Goal: Obtain resource: Download file/media

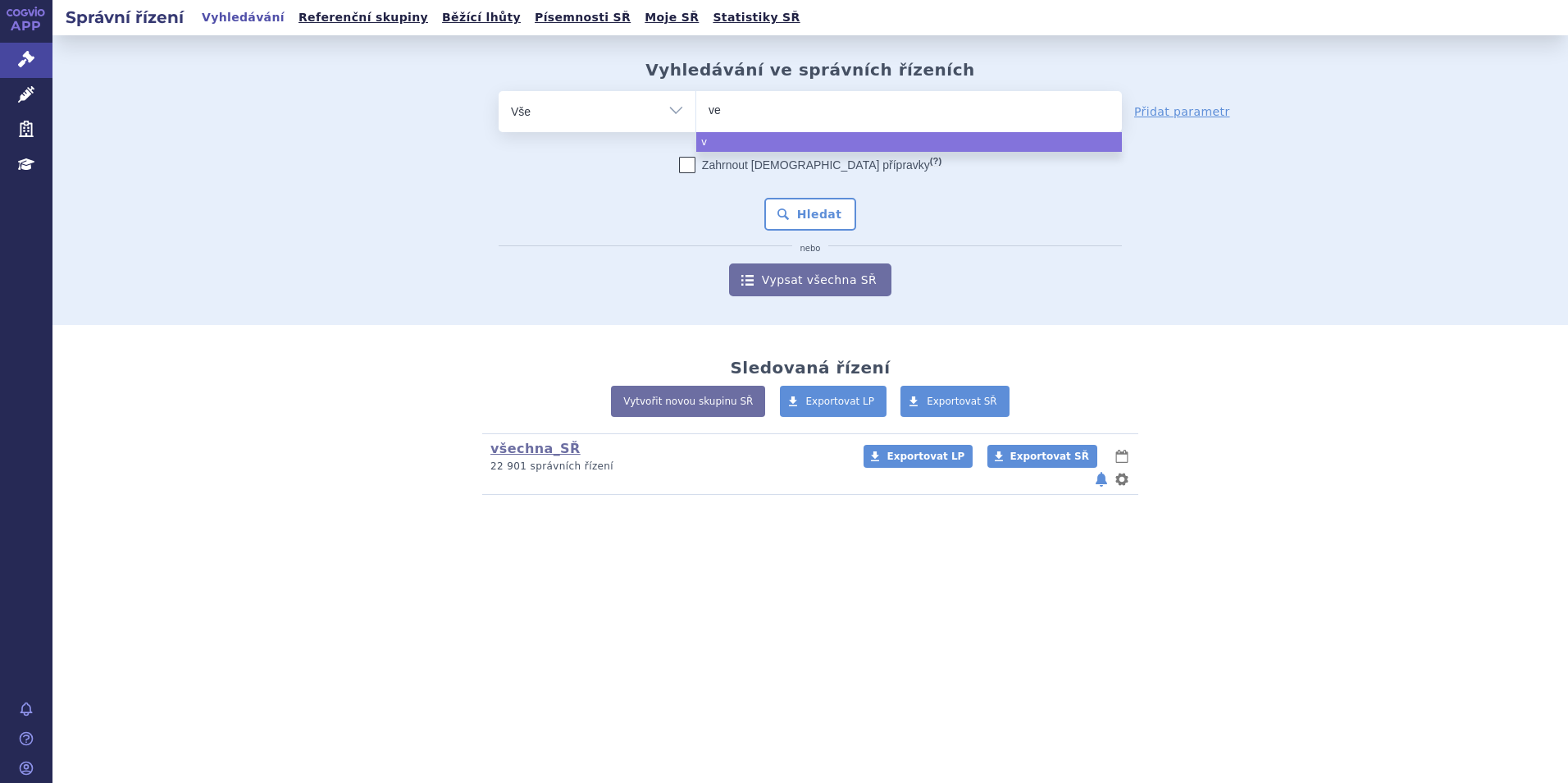
type input "ver"
type input "ve"
type input "v"
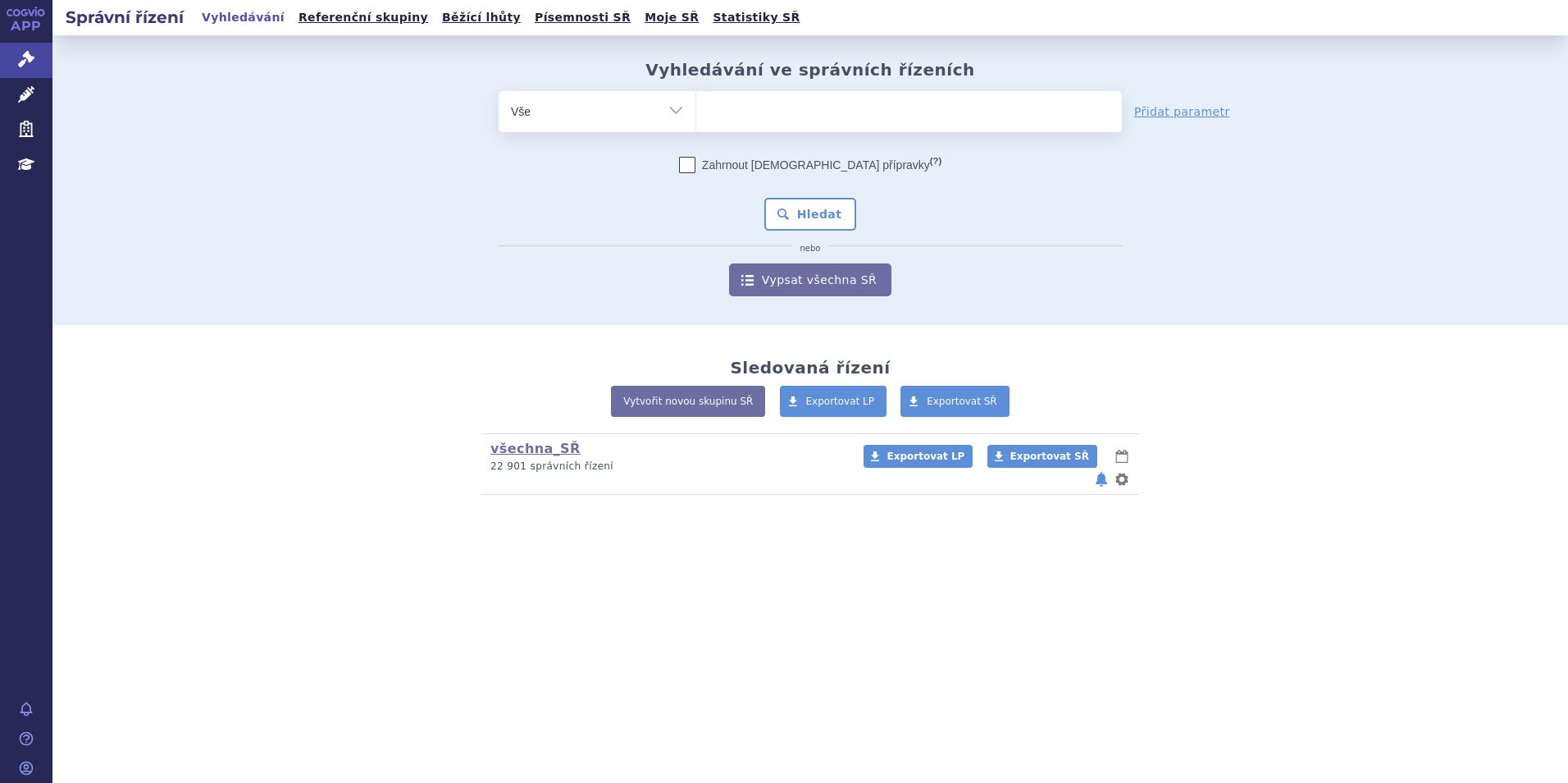
type input "SUKLS90660/2022"
select select "SUKLS90660/2022"
click at [796, 203] on button "Hledat" at bounding box center [810, 214] width 92 height 33
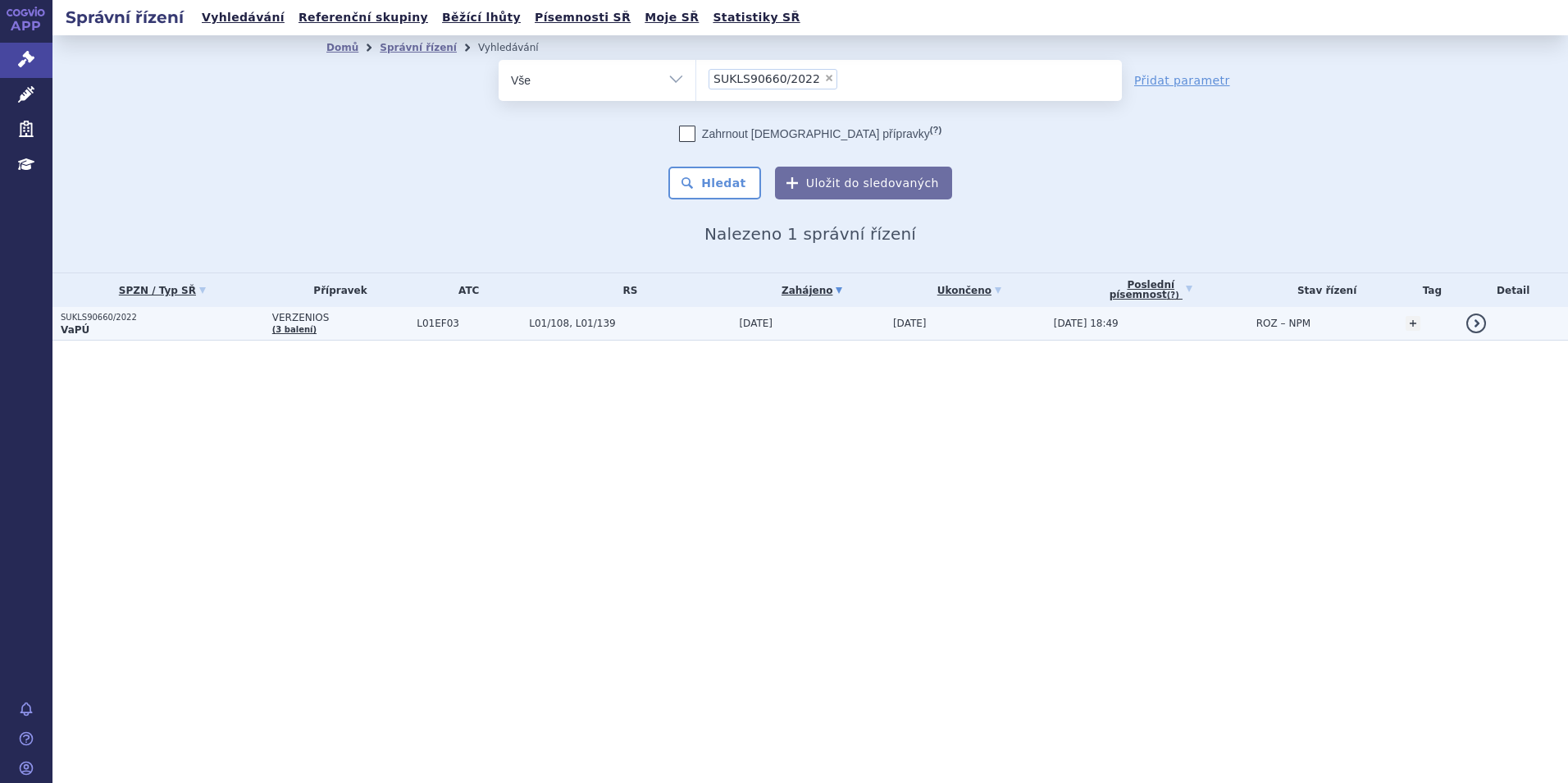
click at [74, 319] on p "SUKLS90660/2022" at bounding box center [162, 317] width 203 height 11
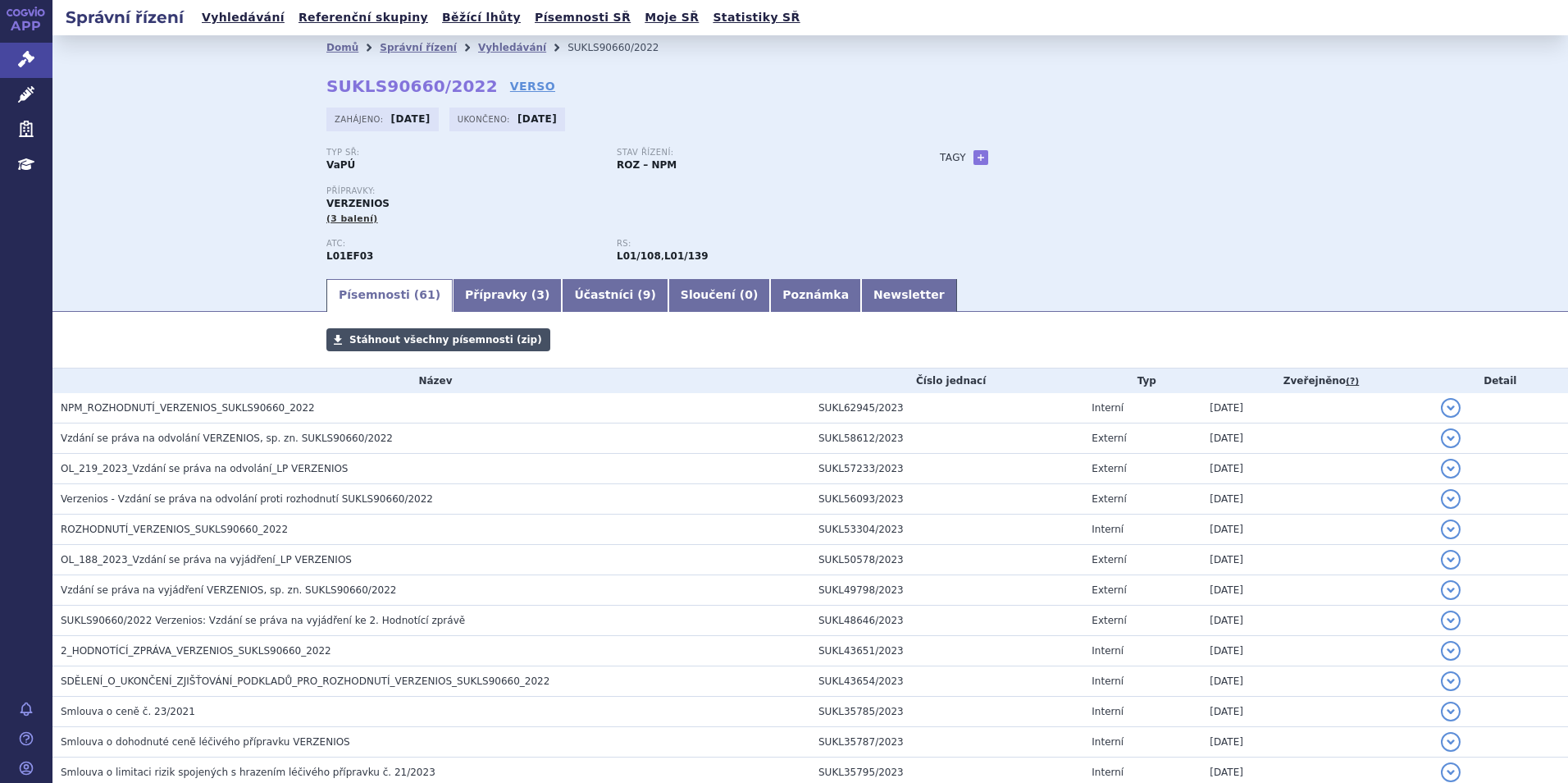
click at [387, 332] on link "Stáhnout všechny písemnosti (zip)" at bounding box center [438, 339] width 224 height 23
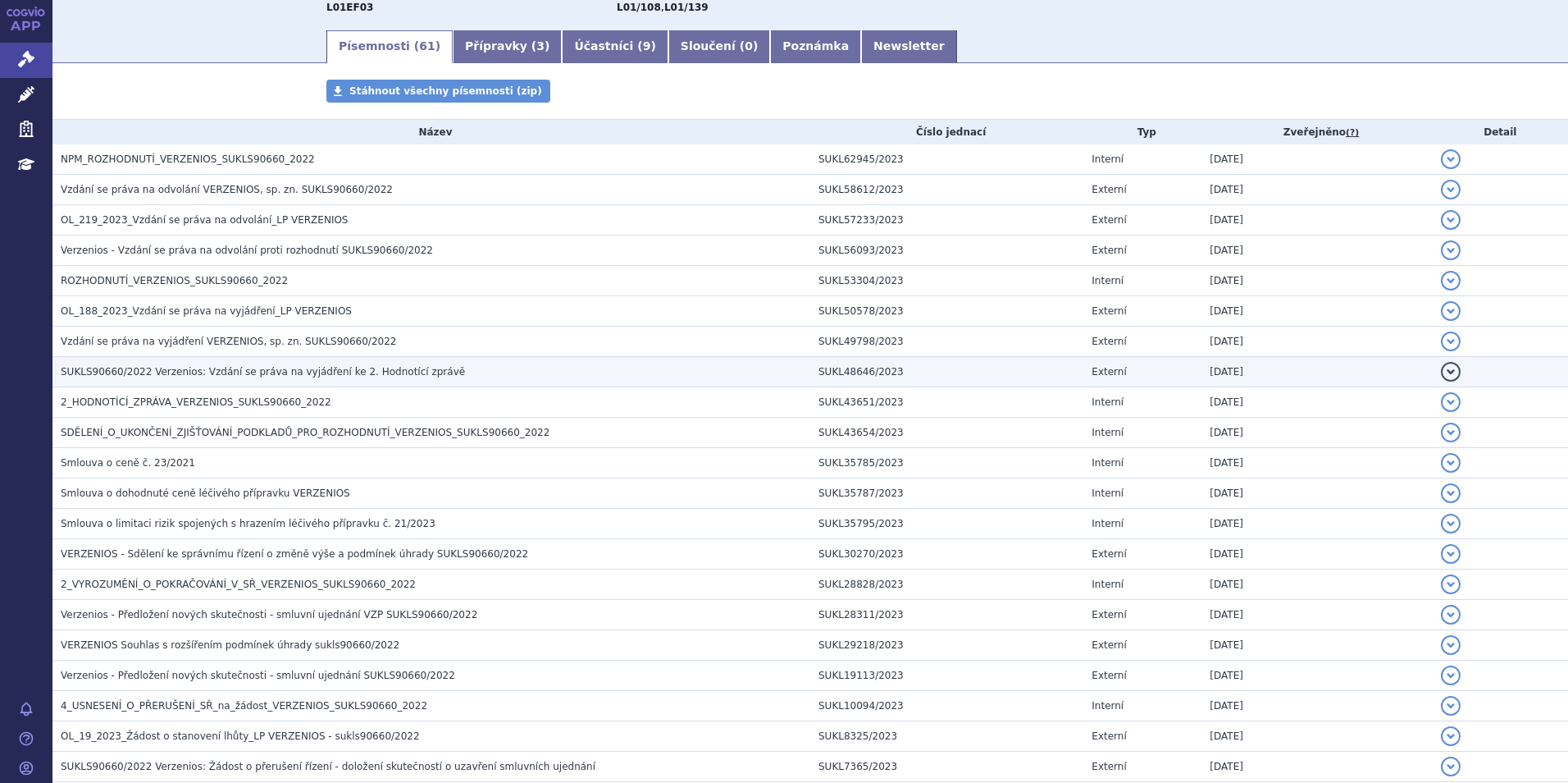
scroll to position [246, 0]
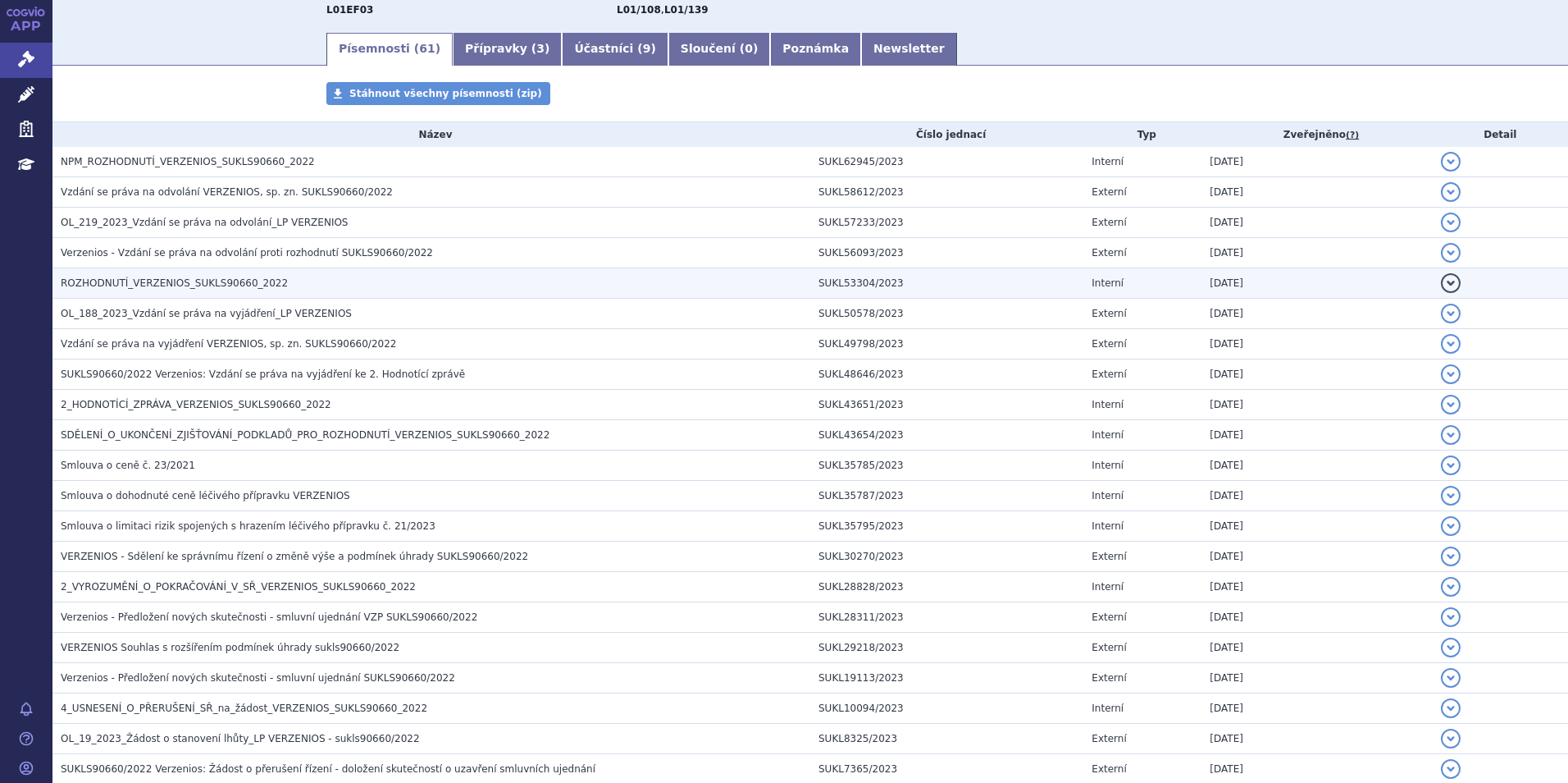
click at [212, 284] on span "ROZHODNUTÍ_VERZENIOS_SUKLS90660_2022" at bounding box center [174, 283] width 227 height 11
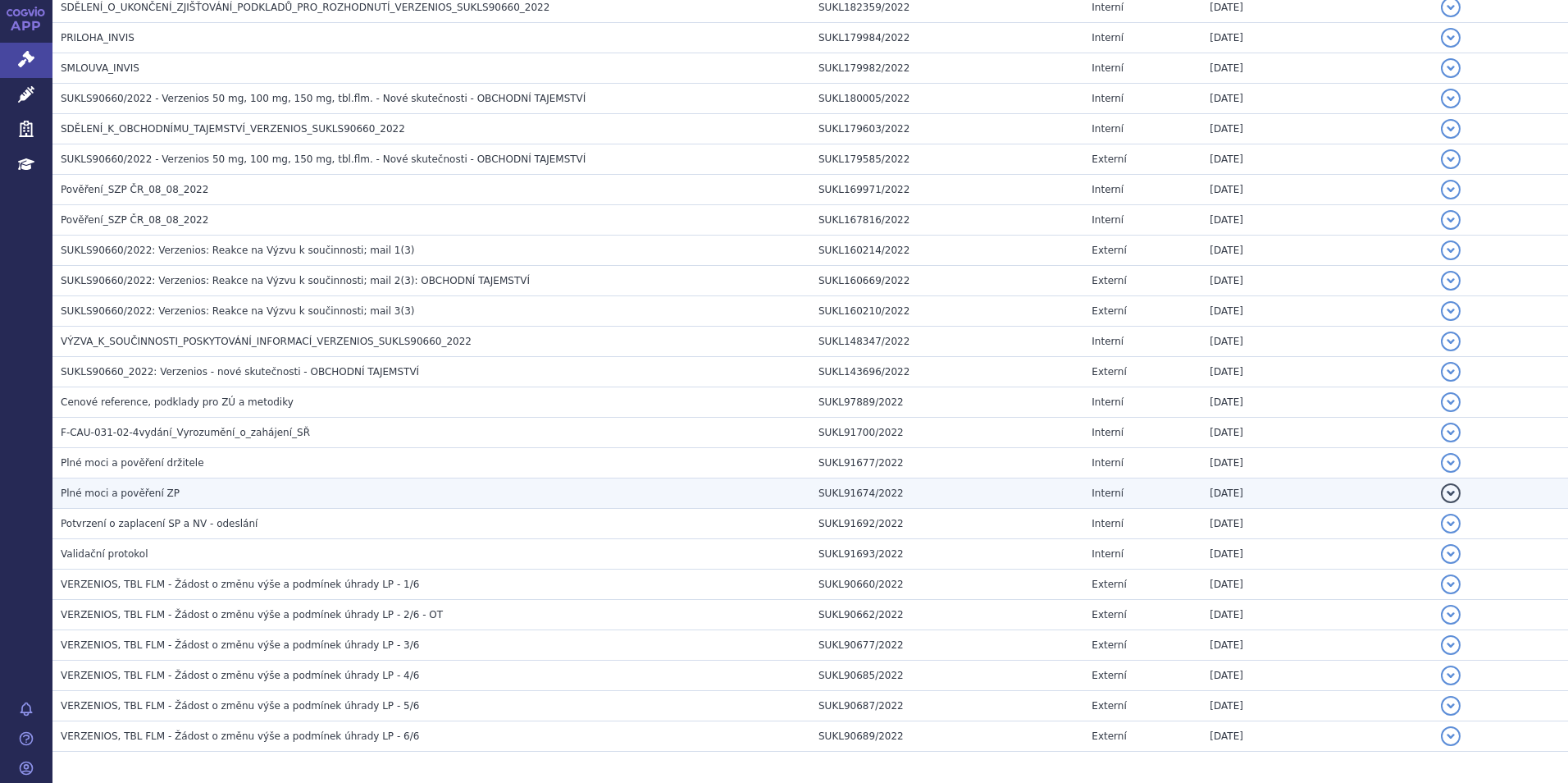
scroll to position [1641, 0]
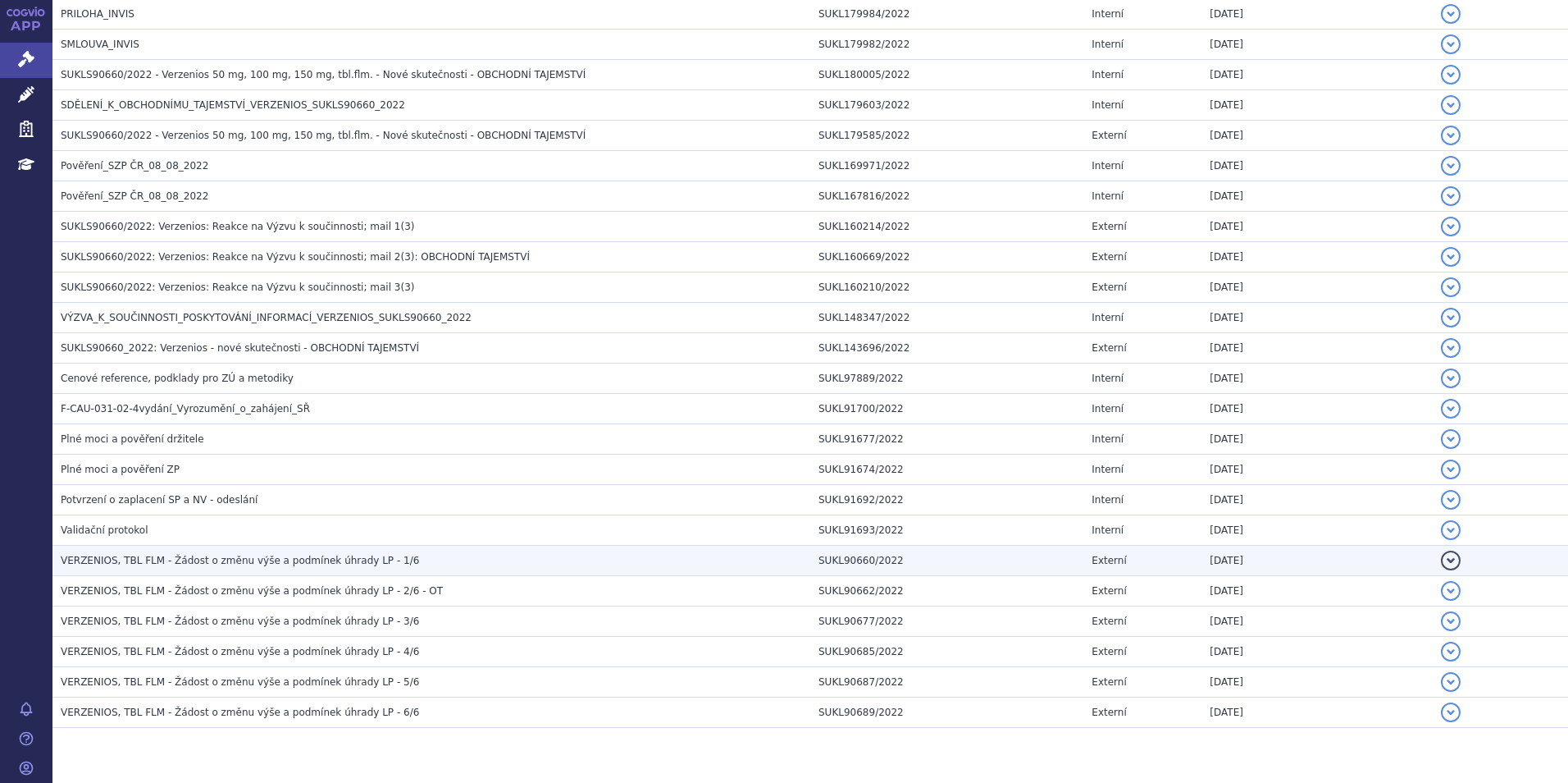
click at [319, 553] on h3 "VERZENIOS, TBL FLM - Žádost o změnu výše a podmínek úhrady LP - 1/6" at bounding box center [435, 559] width 749 height 16
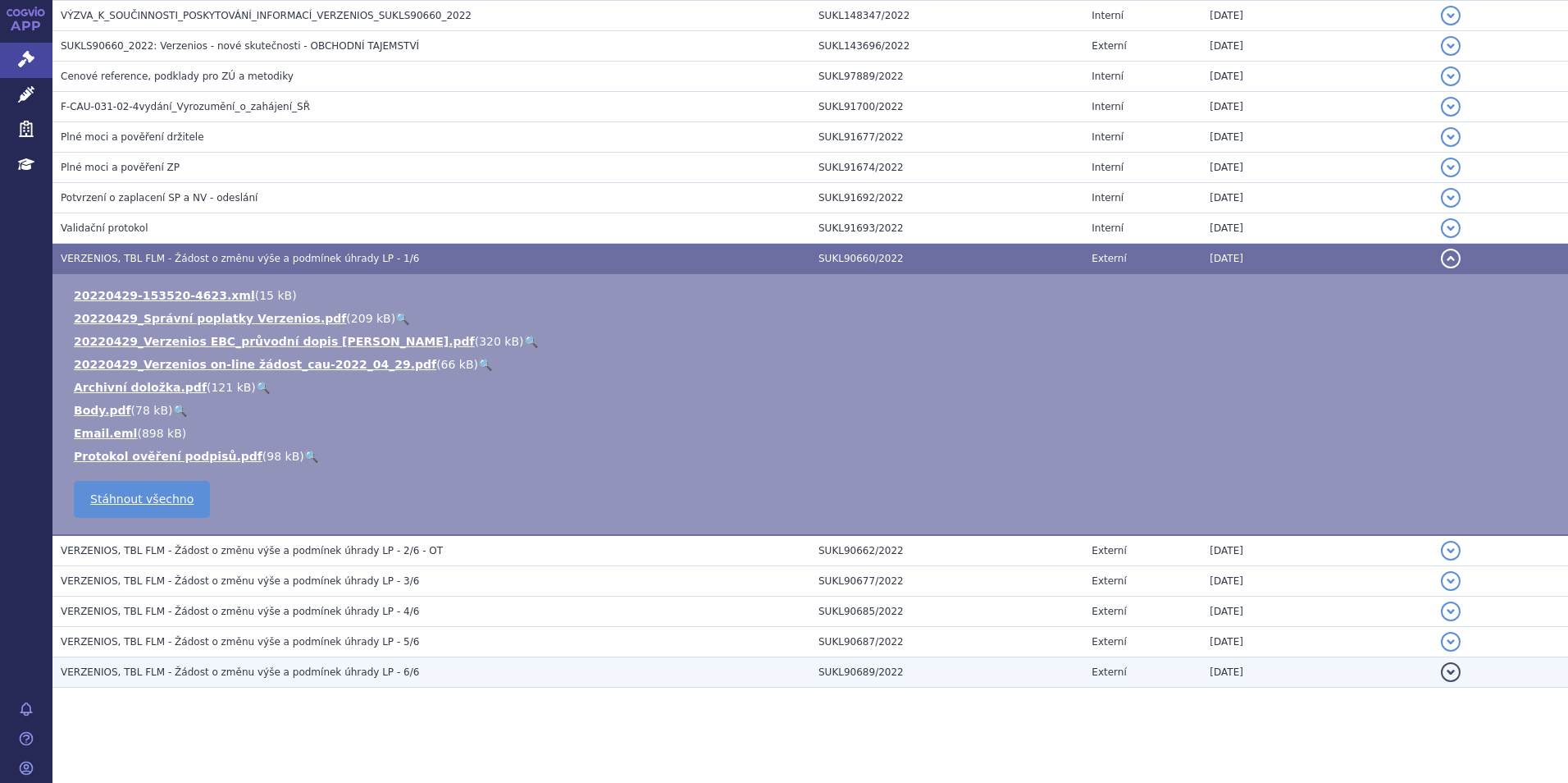
scroll to position [1822, 0]
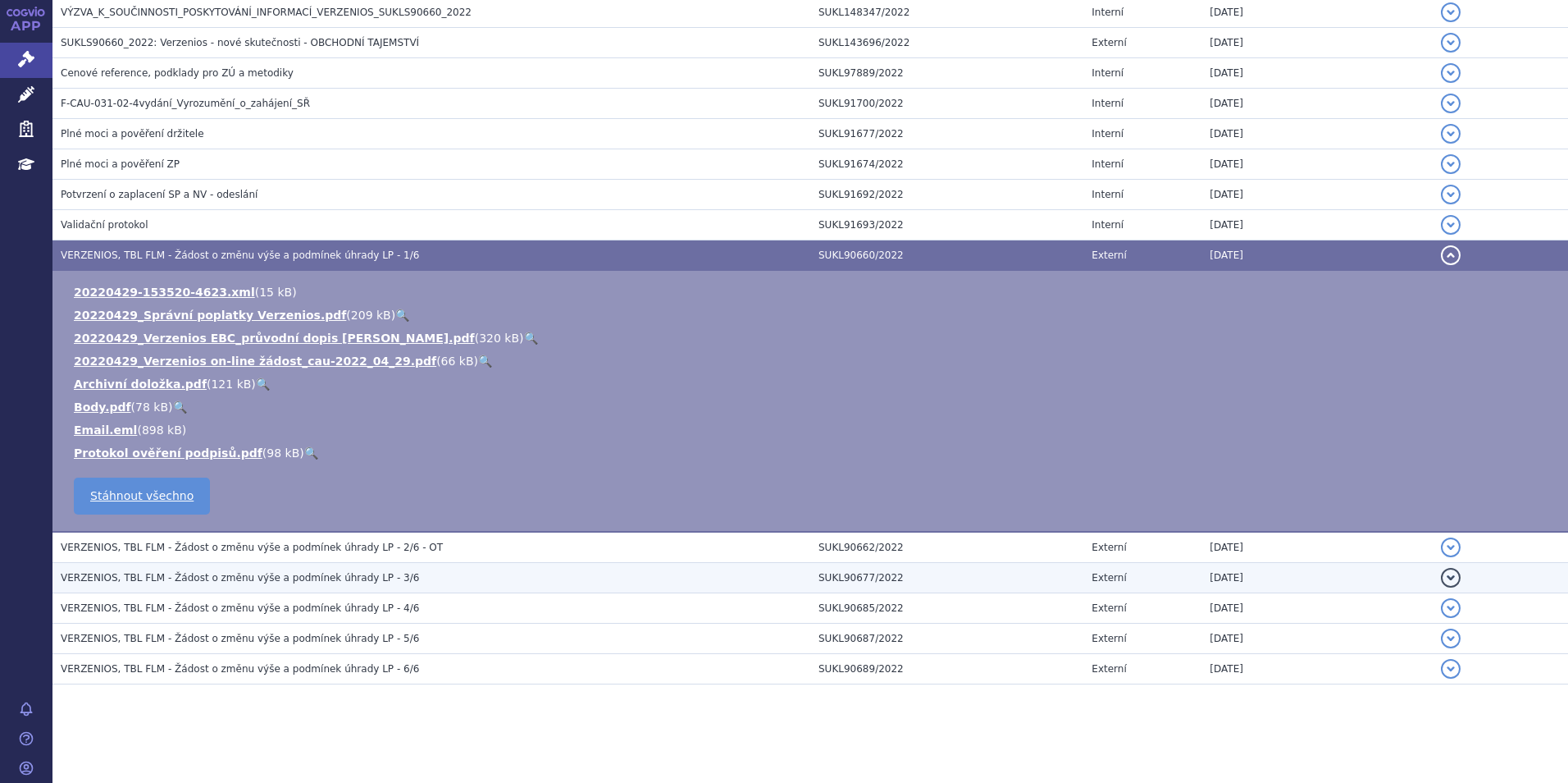
click at [260, 578] on span "VERZENIOS, TBL FLM - Žádost o změnu výše a podmínek úhrady LP - 3/6" at bounding box center [240, 577] width 358 height 11
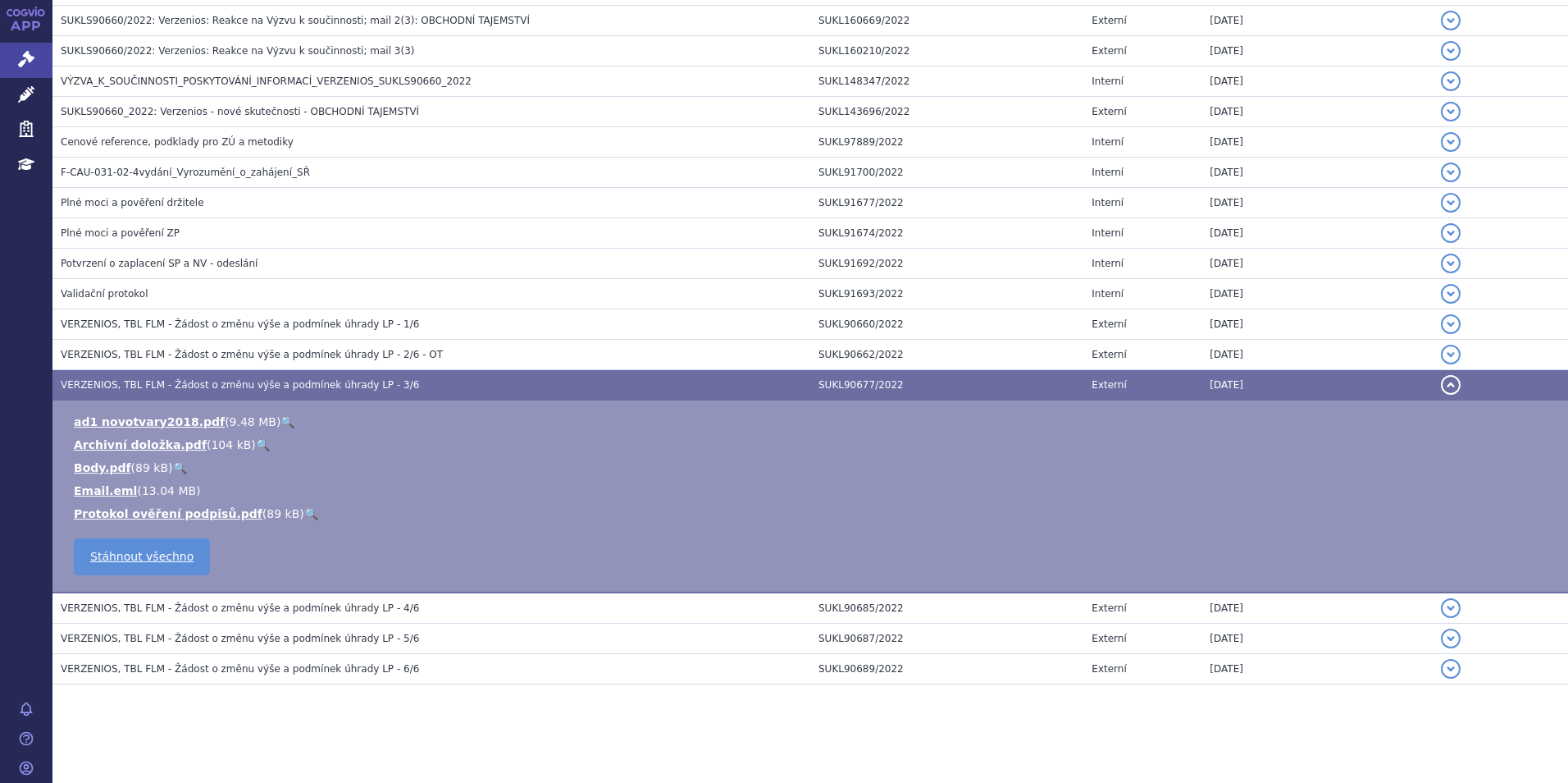
scroll to position [1753, 0]
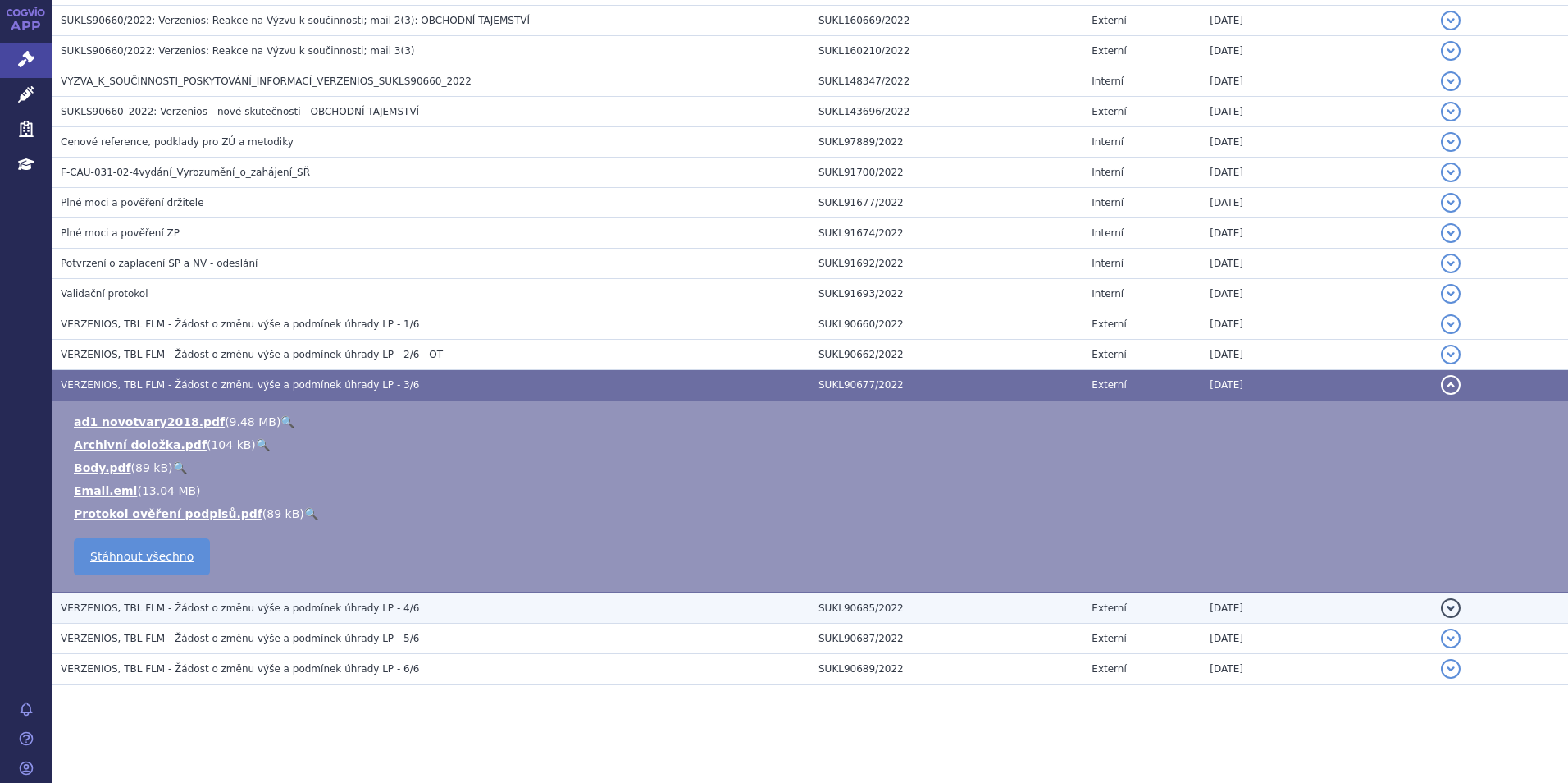
click at [264, 613] on span "VERZENIOS, TBL FLM - Žádost o změnu výše a podmínek úhrady LP - 4/6" at bounding box center [240, 607] width 358 height 11
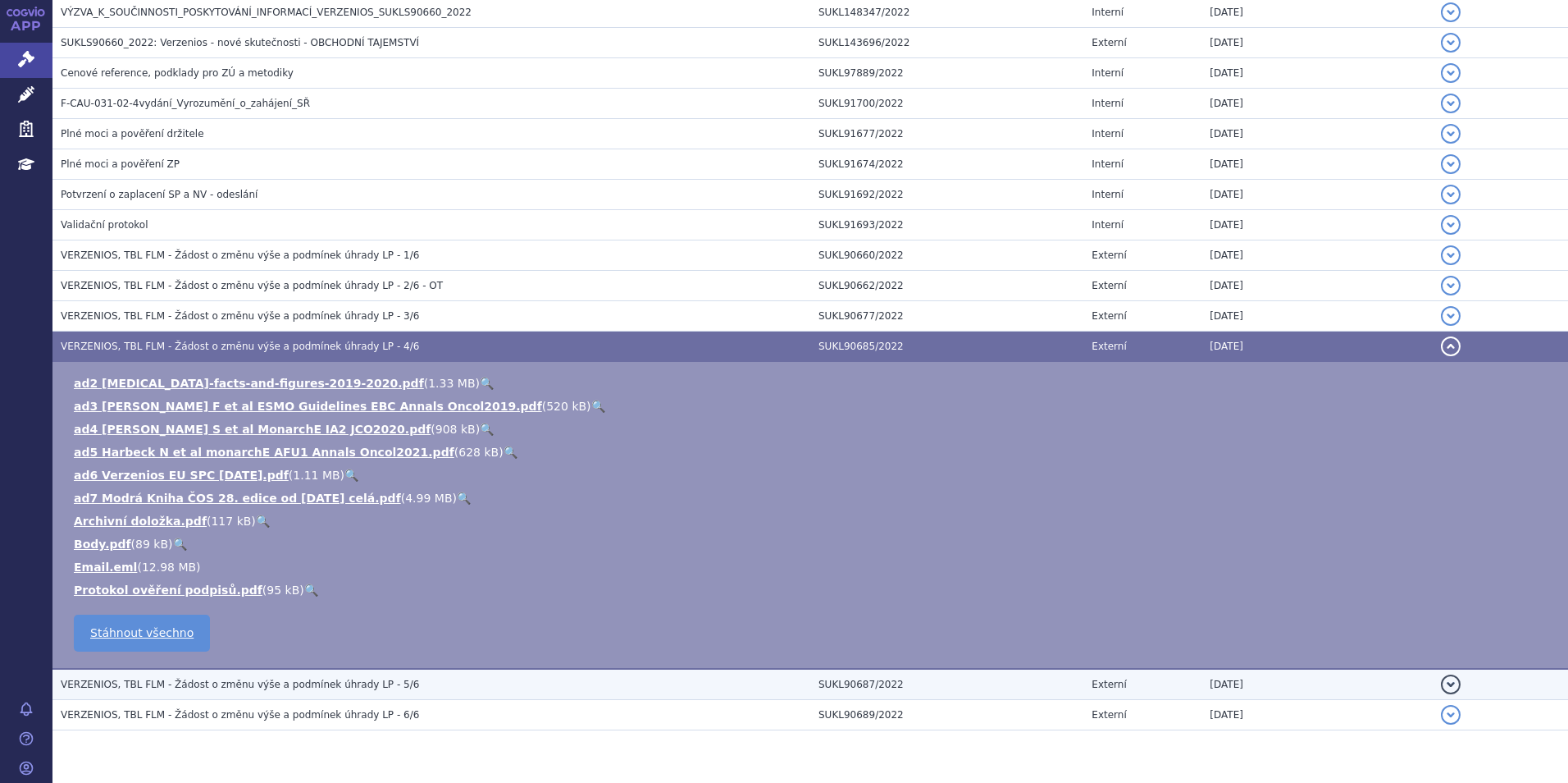
click at [262, 681] on span "VERZENIOS, TBL FLM - Žádost o změnu výše a podmínek úhrady LP - 5/6" at bounding box center [240, 684] width 358 height 11
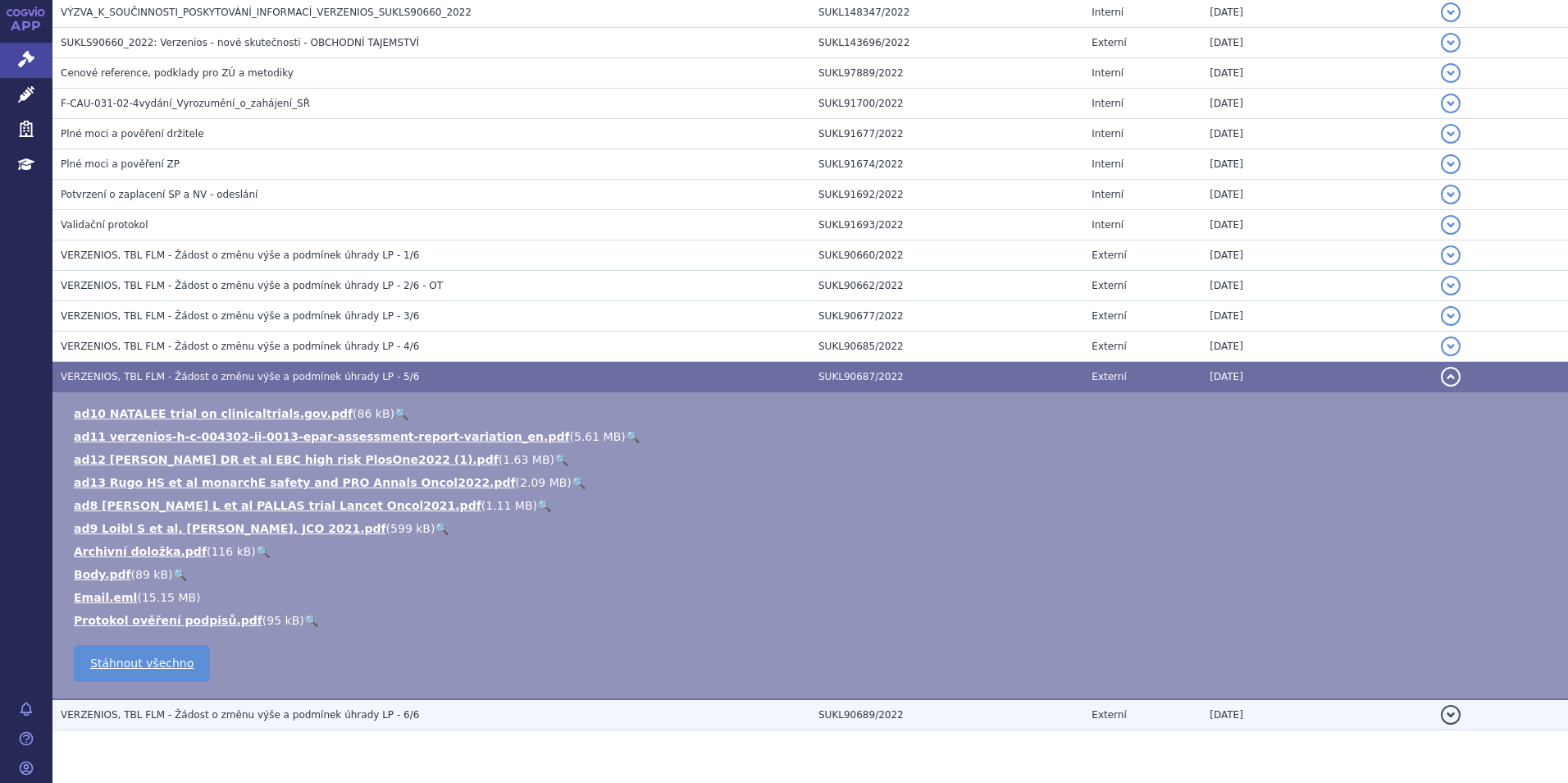
click at [233, 714] on span "VERZENIOS, TBL FLM - Žádost o změnu výše a podmínek úhrady LP - 6/6" at bounding box center [240, 714] width 358 height 11
